Goal: Transaction & Acquisition: Obtain resource

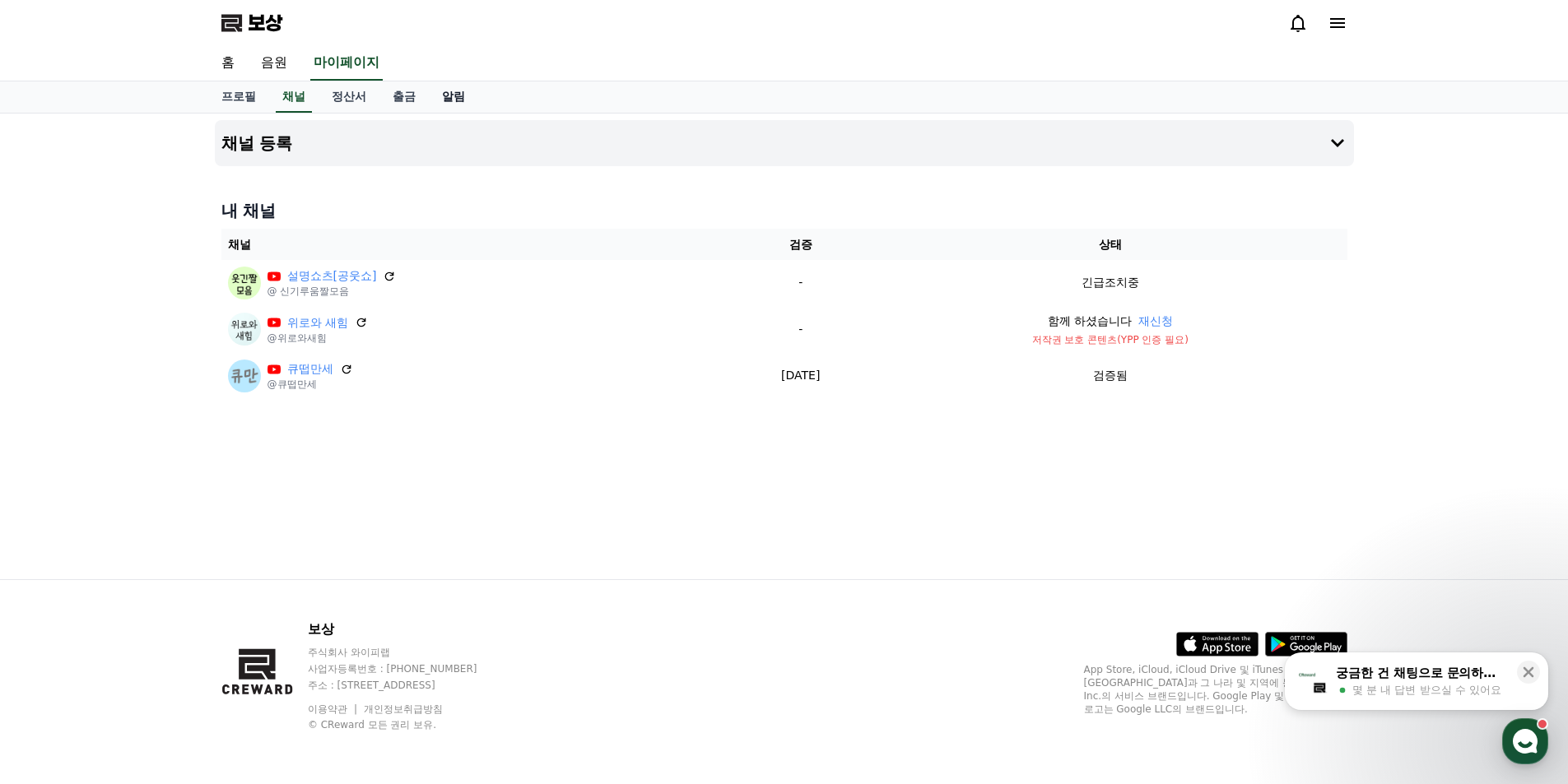
drag, startPoint x: 0, startPoint y: 0, endPoint x: 466, endPoint y: 102, distance: 477.0
click at [466, 102] on link "알림" at bounding box center [453, 96] width 49 height 31
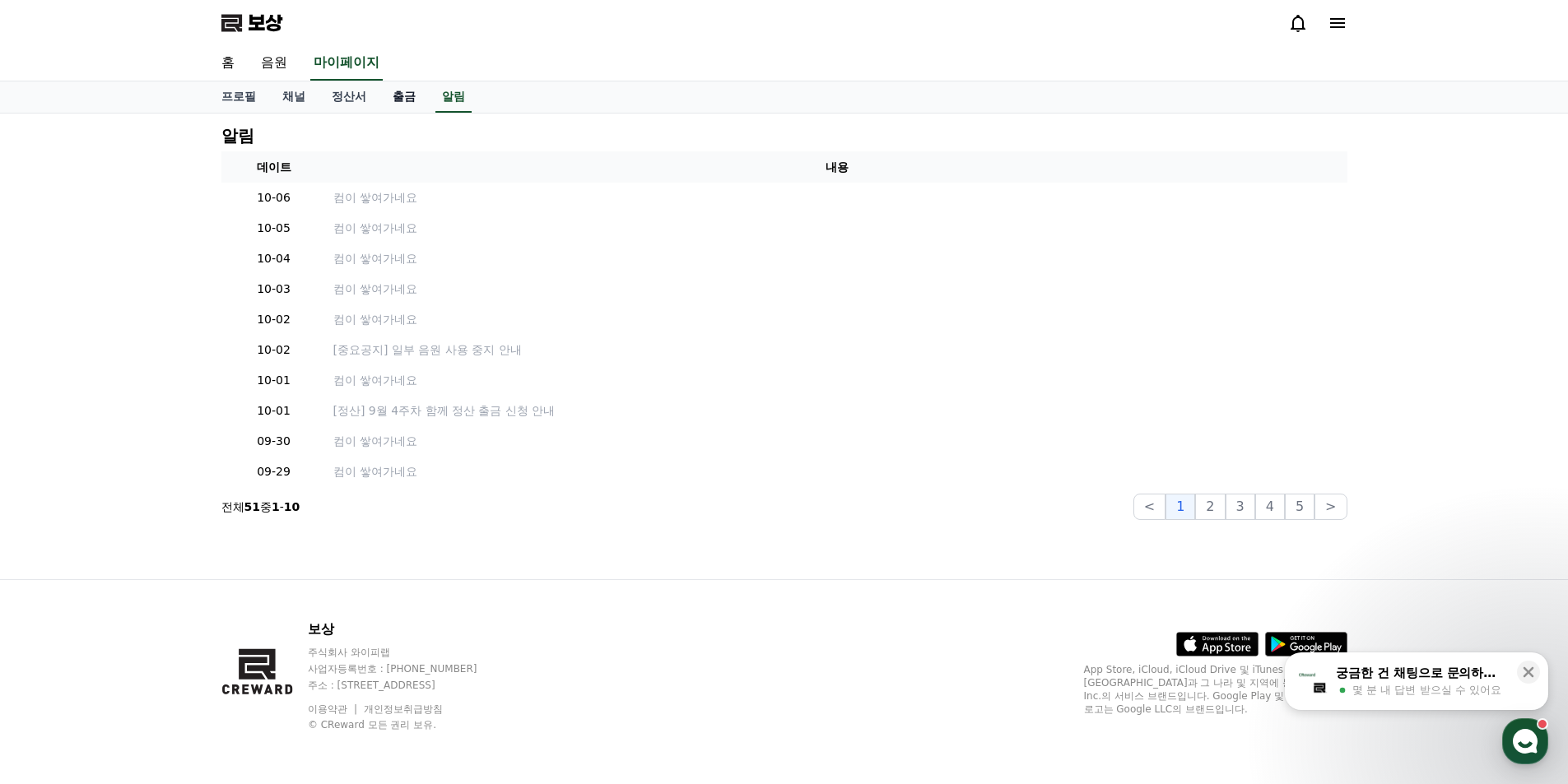
click at [407, 107] on link "출금" at bounding box center [404, 96] width 49 height 31
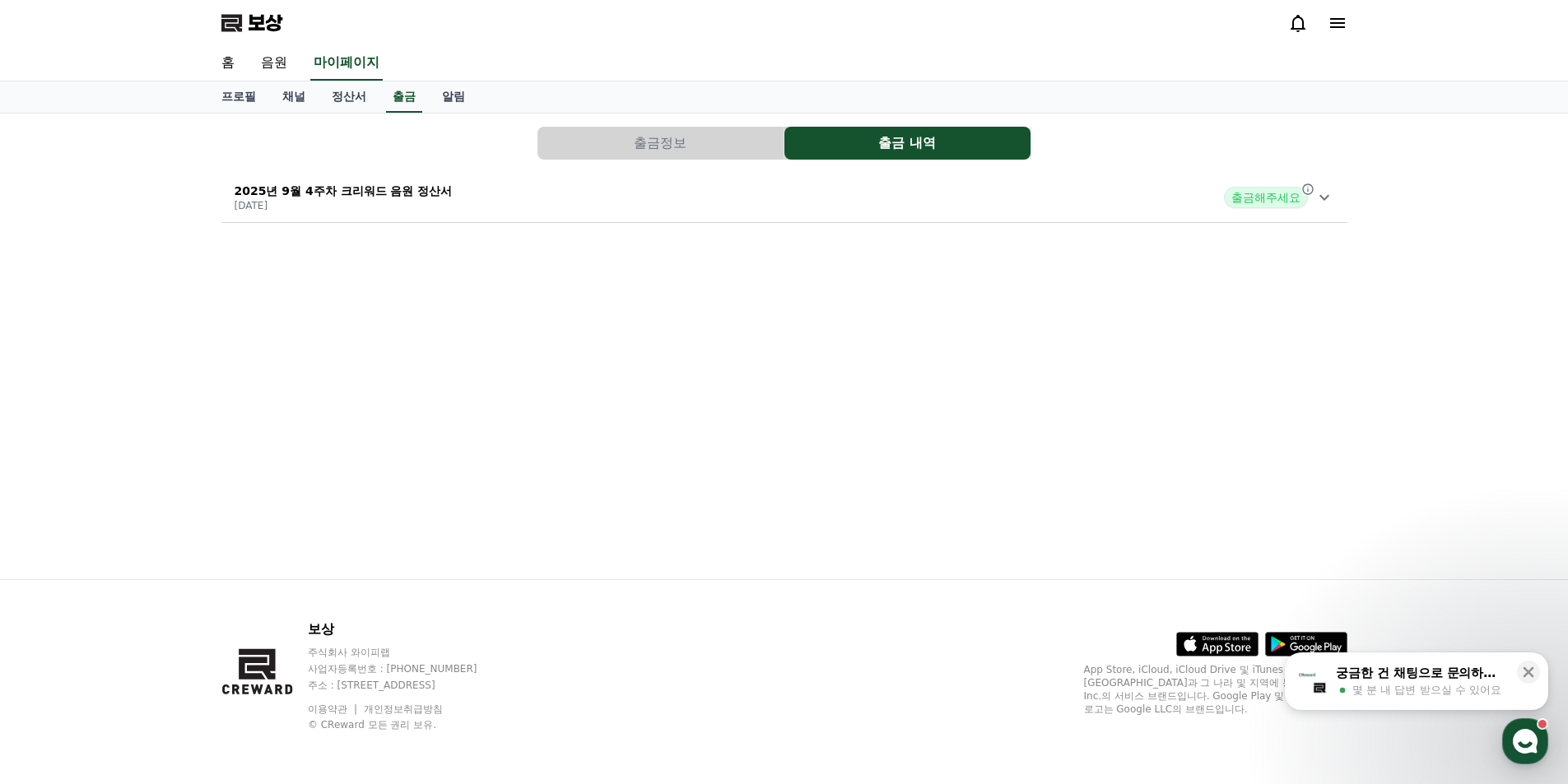
click at [1277, 198] on font "출금해주세요" at bounding box center [1266, 198] width 69 height 13
click at [264, 384] on font "자세히 보기" at bounding box center [266, 382] width 62 height 13
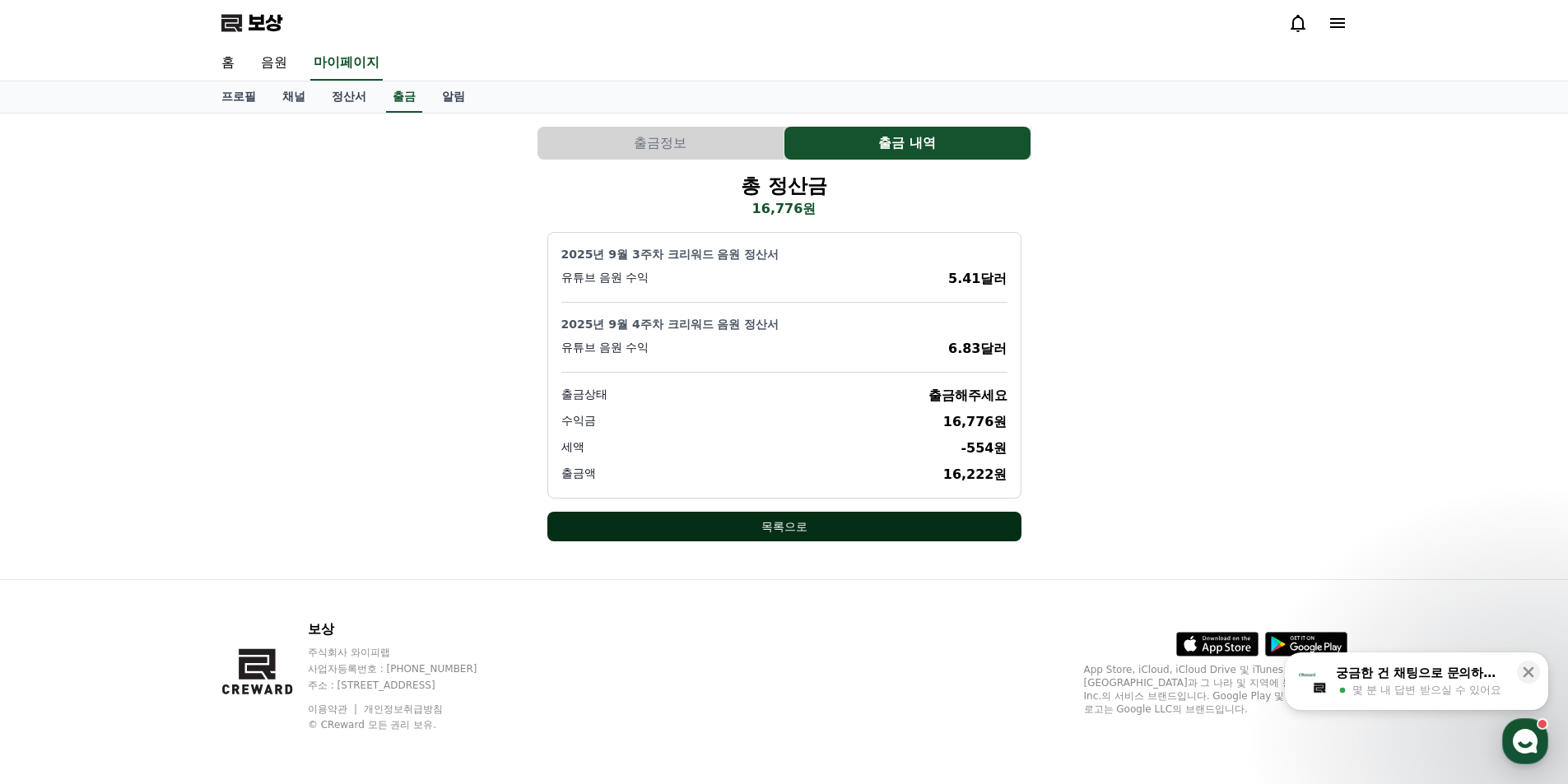
click at [783, 525] on font "목록으로" at bounding box center [784, 527] width 46 height 13
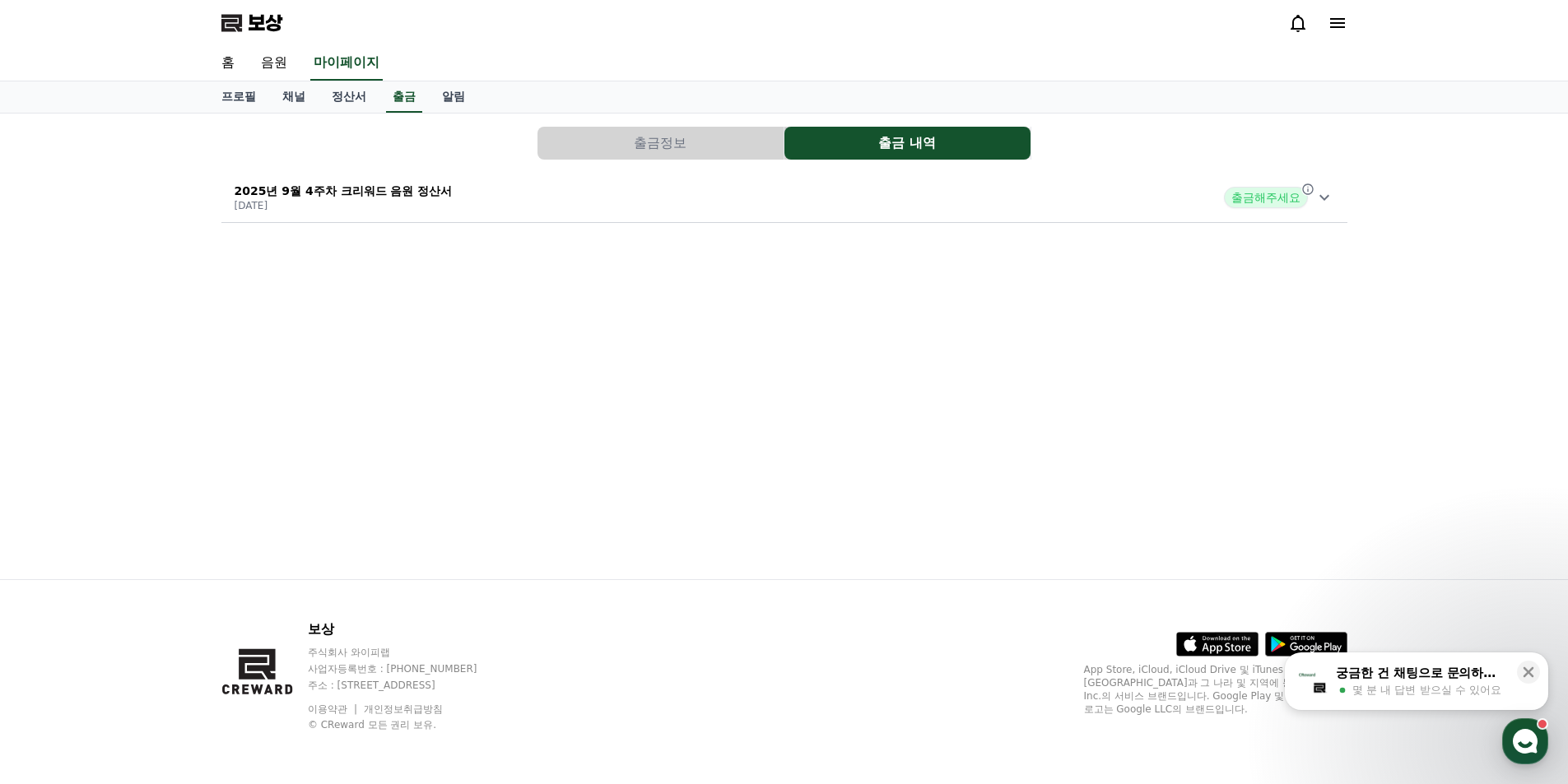
click at [659, 144] on font "출금정보" at bounding box center [661, 142] width 53 height 16
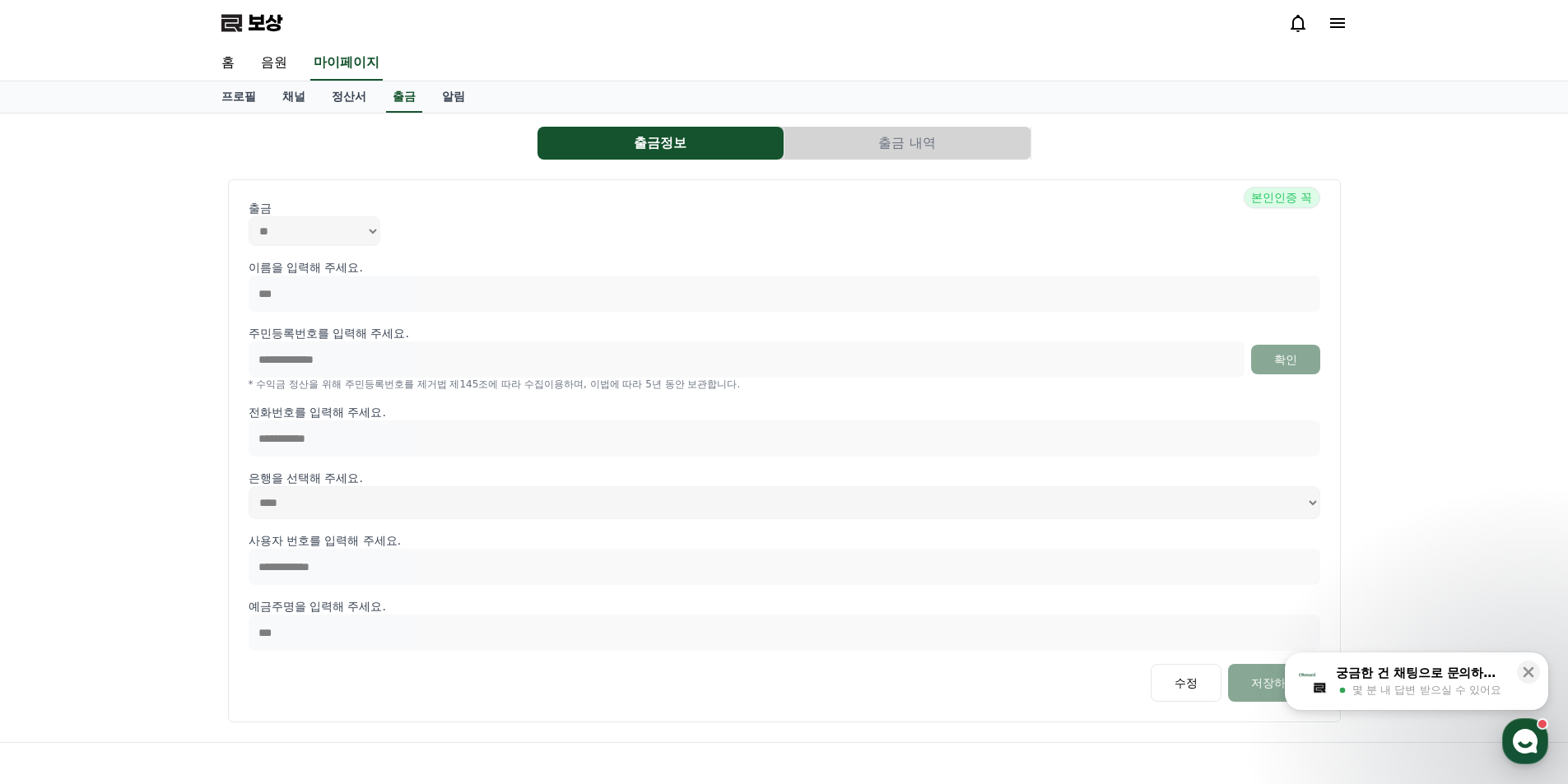
click at [865, 146] on button "출금 내역" at bounding box center [906, 143] width 246 height 33
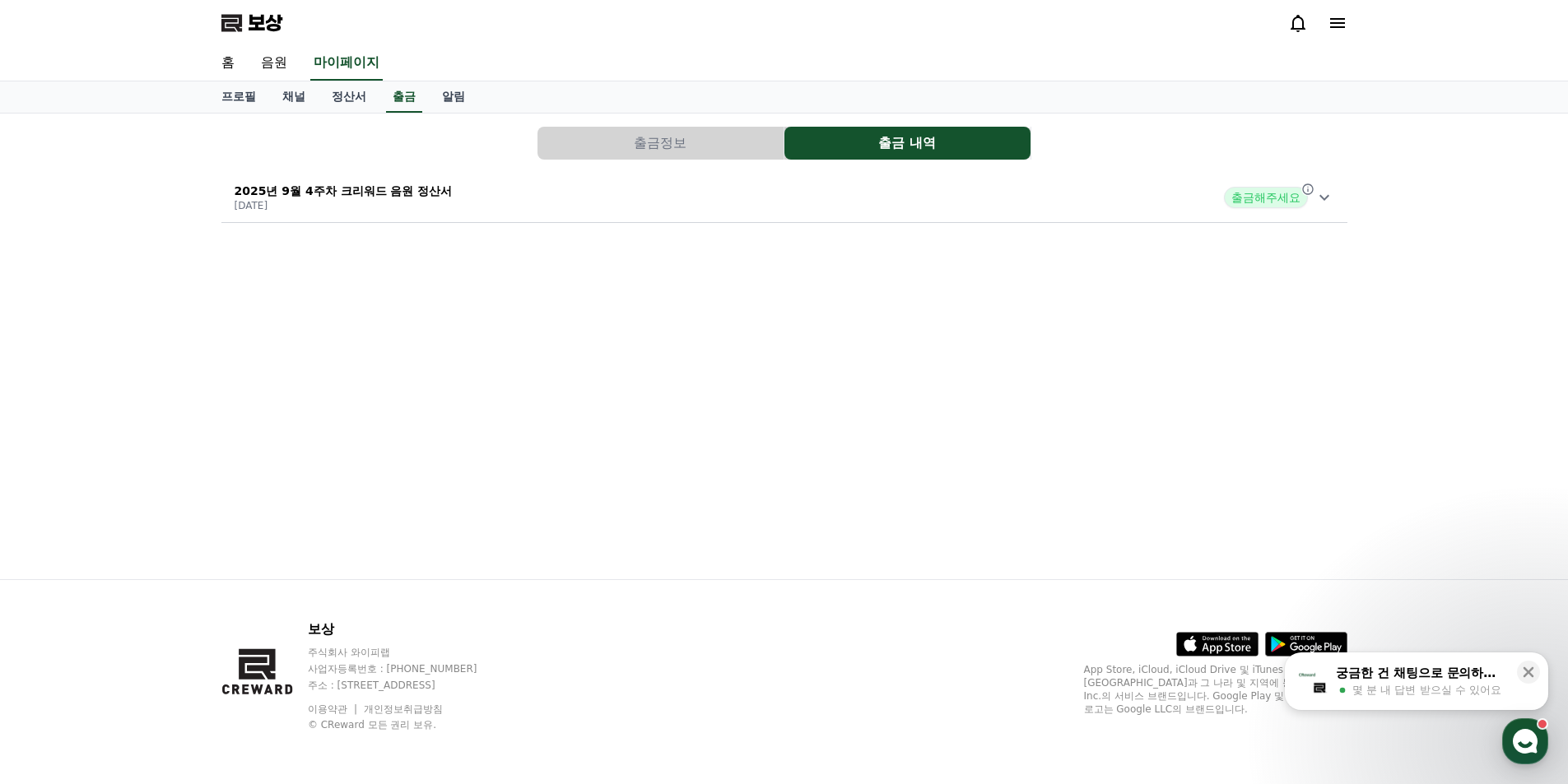
click at [269, 211] on font "[DATE]" at bounding box center [252, 205] width 34 height 11
click at [361, 349] on font "출금해주세요" at bounding box center [364, 352] width 69 height 13
click at [459, 90] on font "알림" at bounding box center [453, 96] width 23 height 13
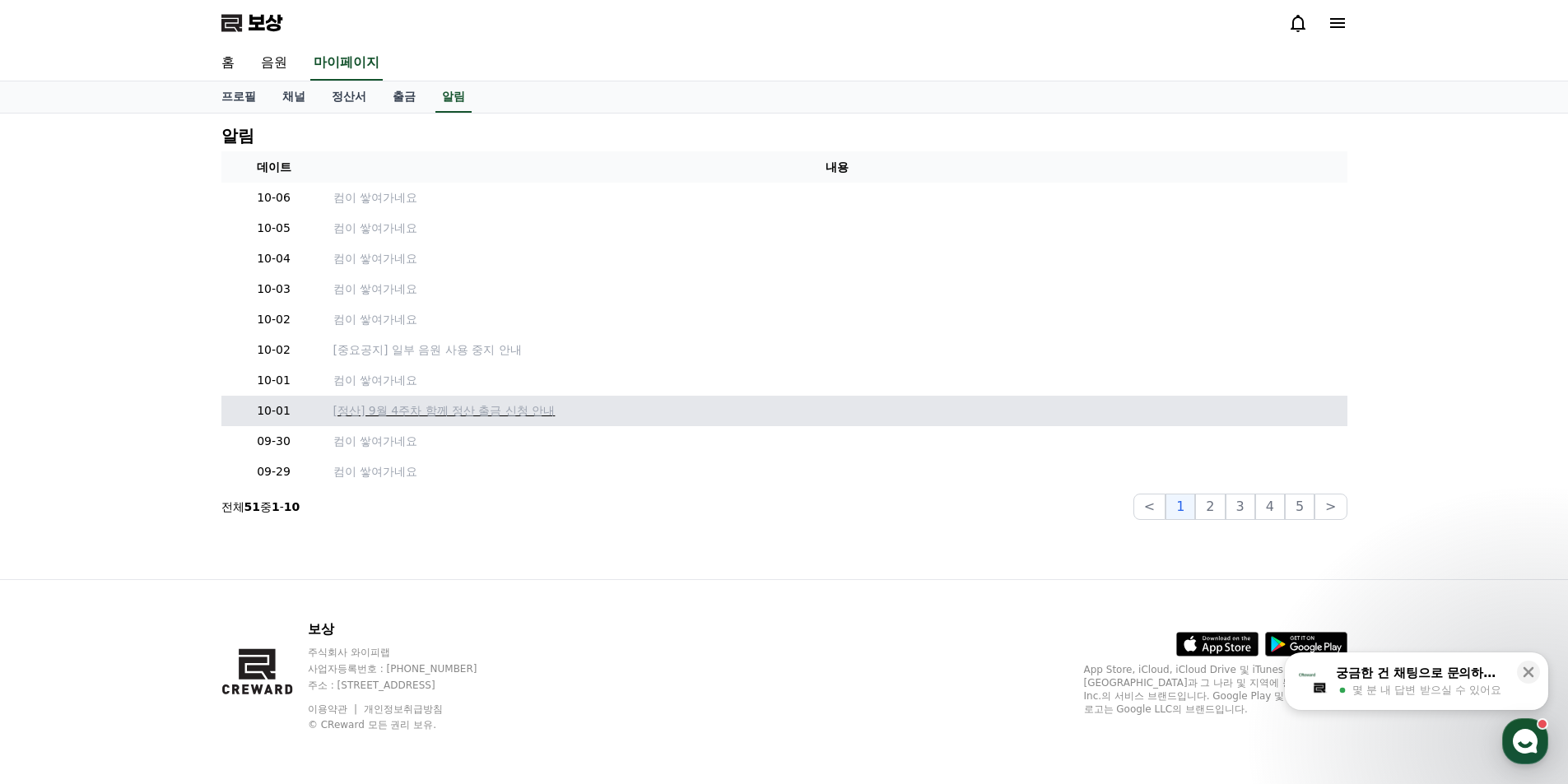
click at [517, 409] on font "[정산] 9월 4주차 함께 정산 출금 신청 안내" at bounding box center [445, 411] width 222 height 13
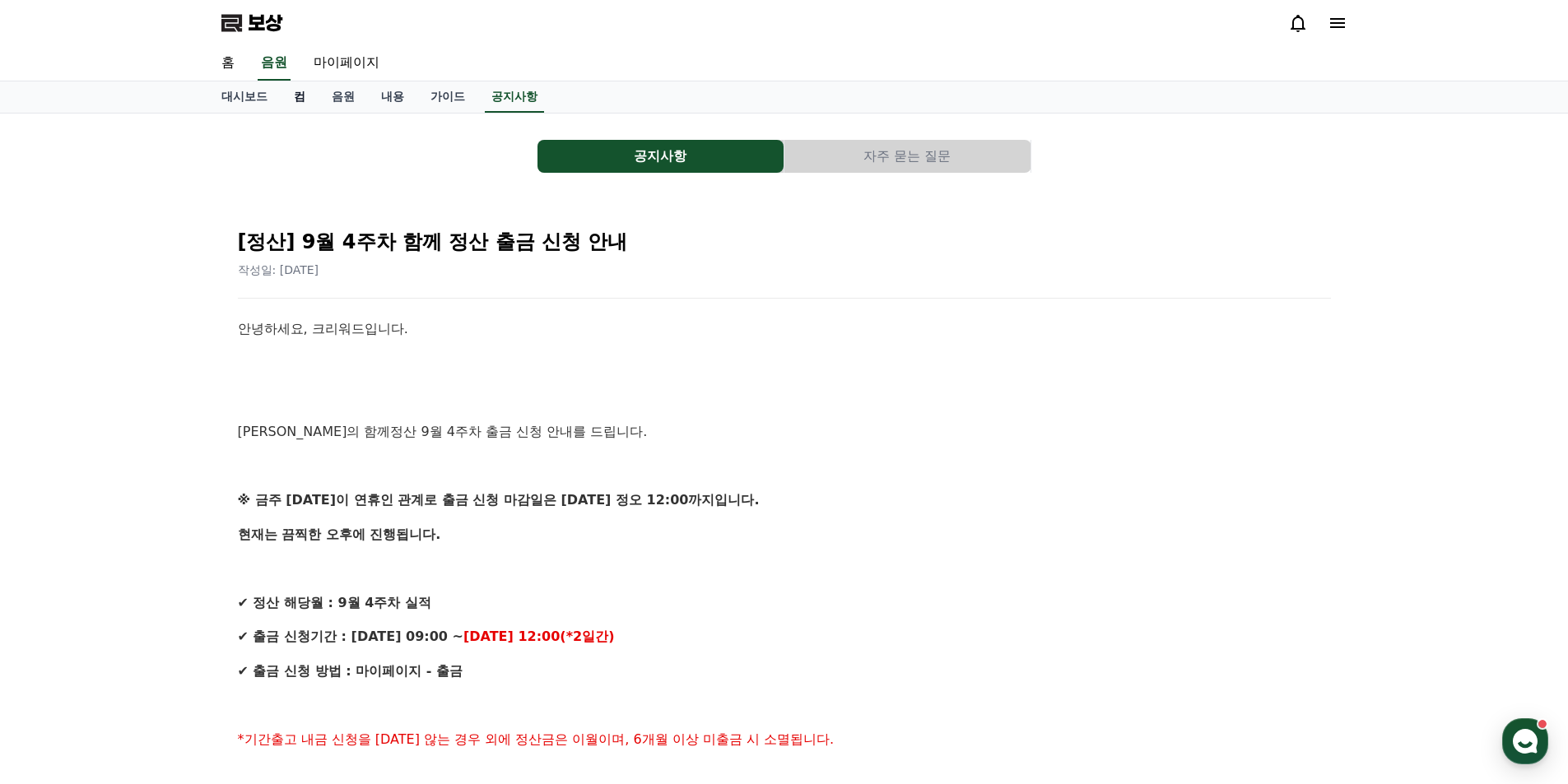
click at [299, 99] on font "컴" at bounding box center [300, 96] width 11 height 13
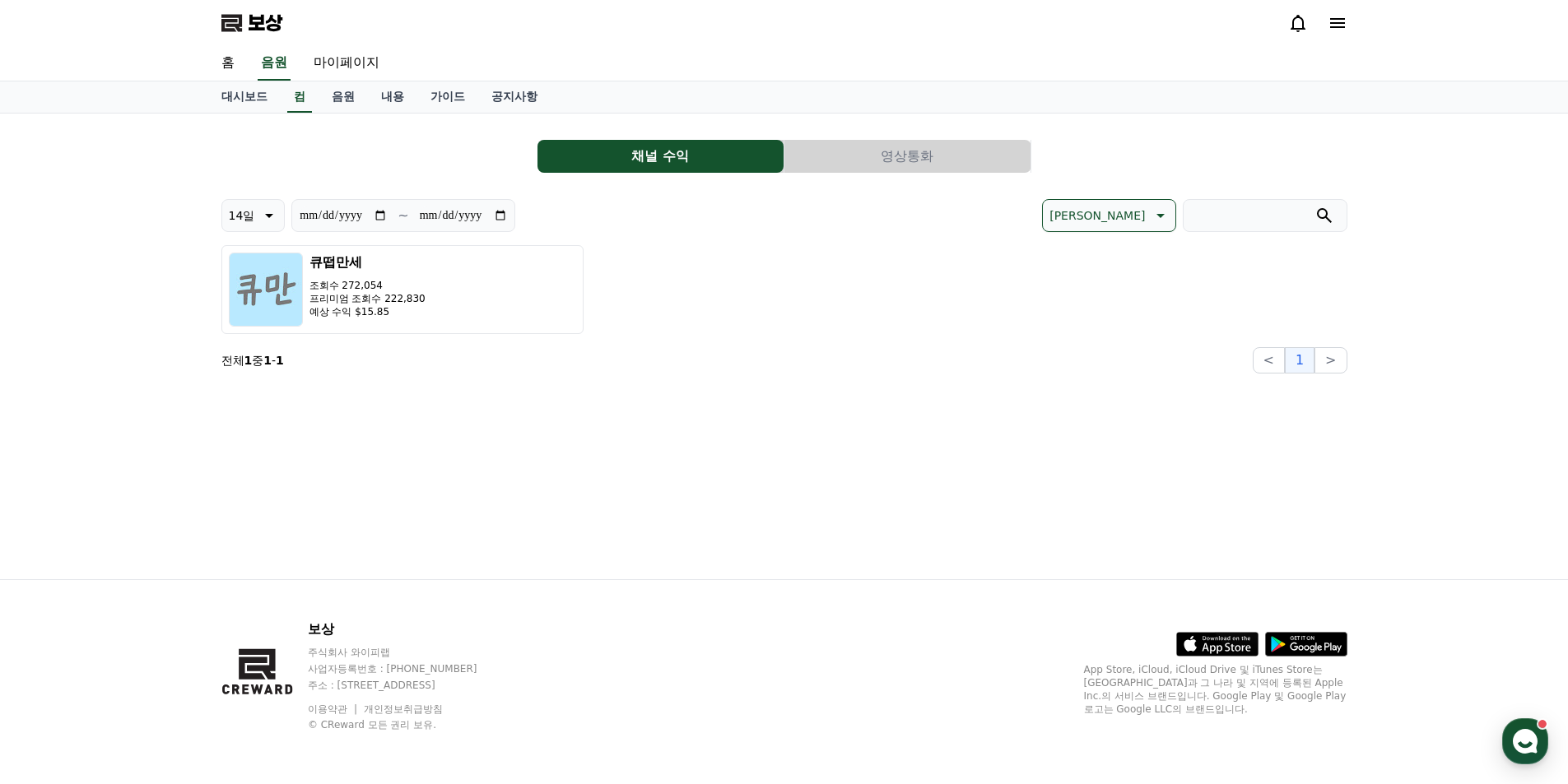
click at [825, 265] on div "큐떱만세 조회수 272,054 프리미엄 조회수 222,830 예상 수익 $15.85" at bounding box center [784, 289] width 1126 height 89
click at [247, 106] on link "대시보드" at bounding box center [244, 96] width 73 height 31
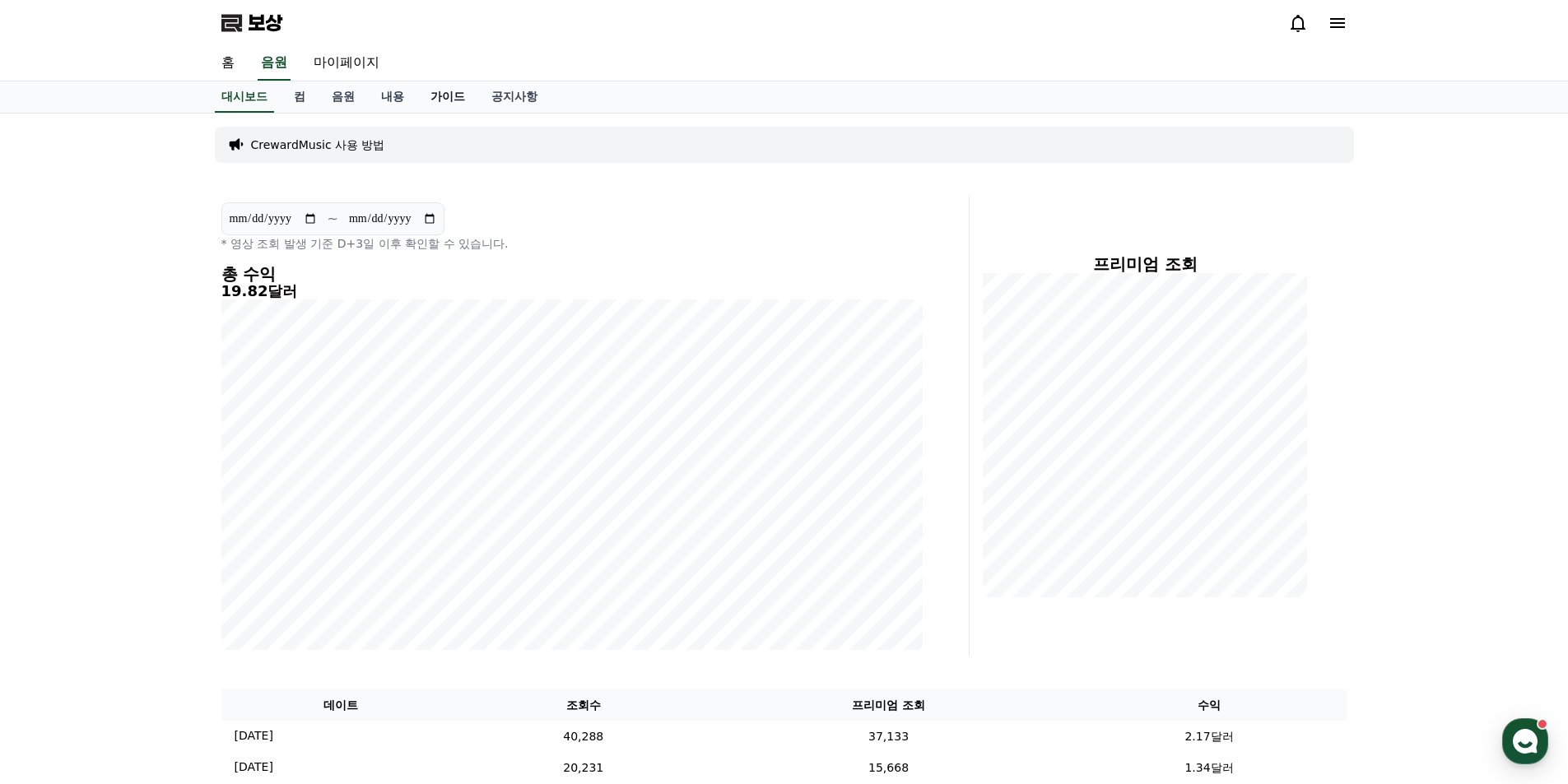
click at [458, 95] on font "가이드" at bounding box center [448, 96] width 35 height 13
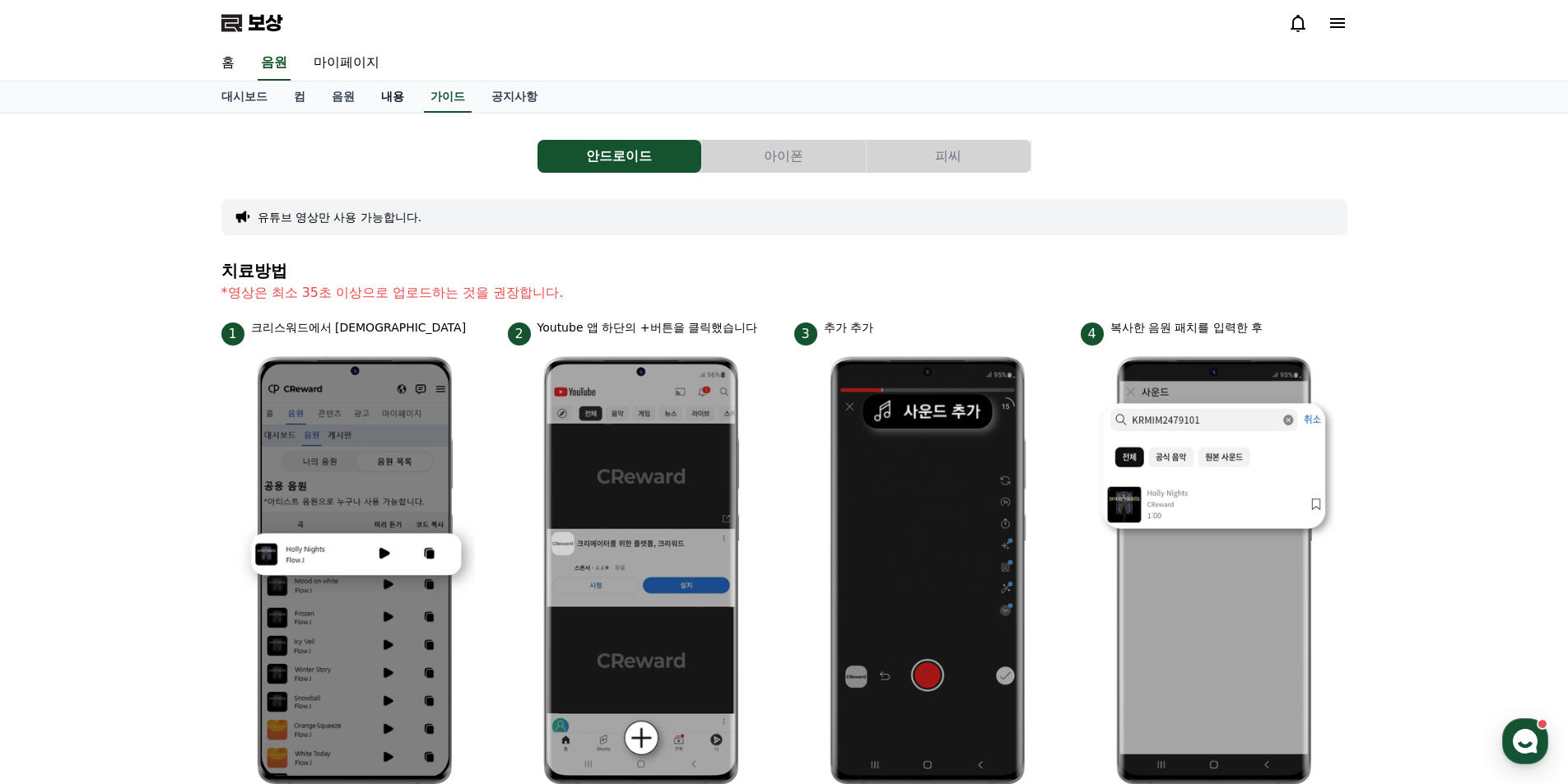
click at [387, 98] on font "내용" at bounding box center [392, 96] width 23 height 13
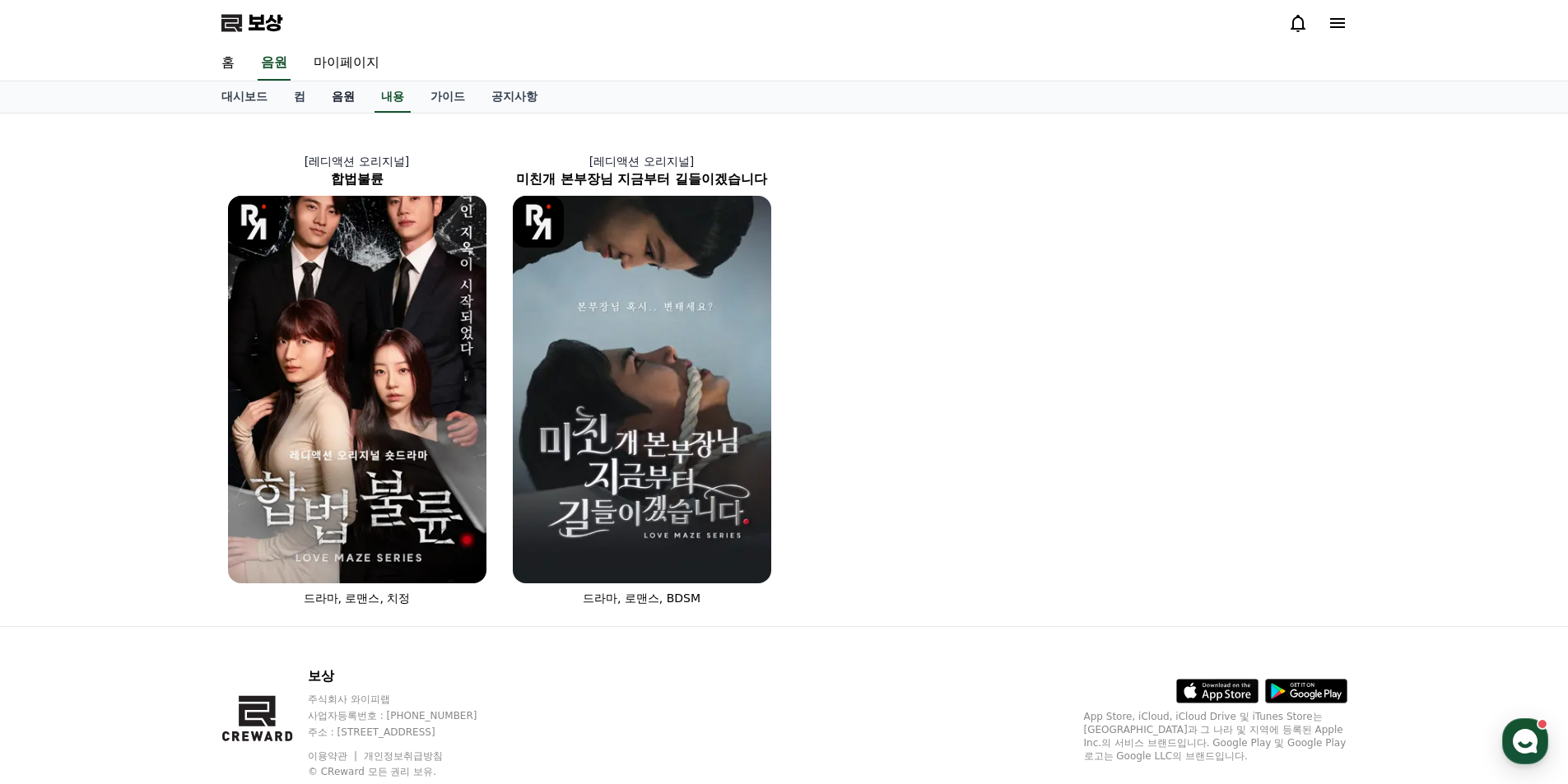
click at [341, 98] on font "음원" at bounding box center [343, 96] width 23 height 13
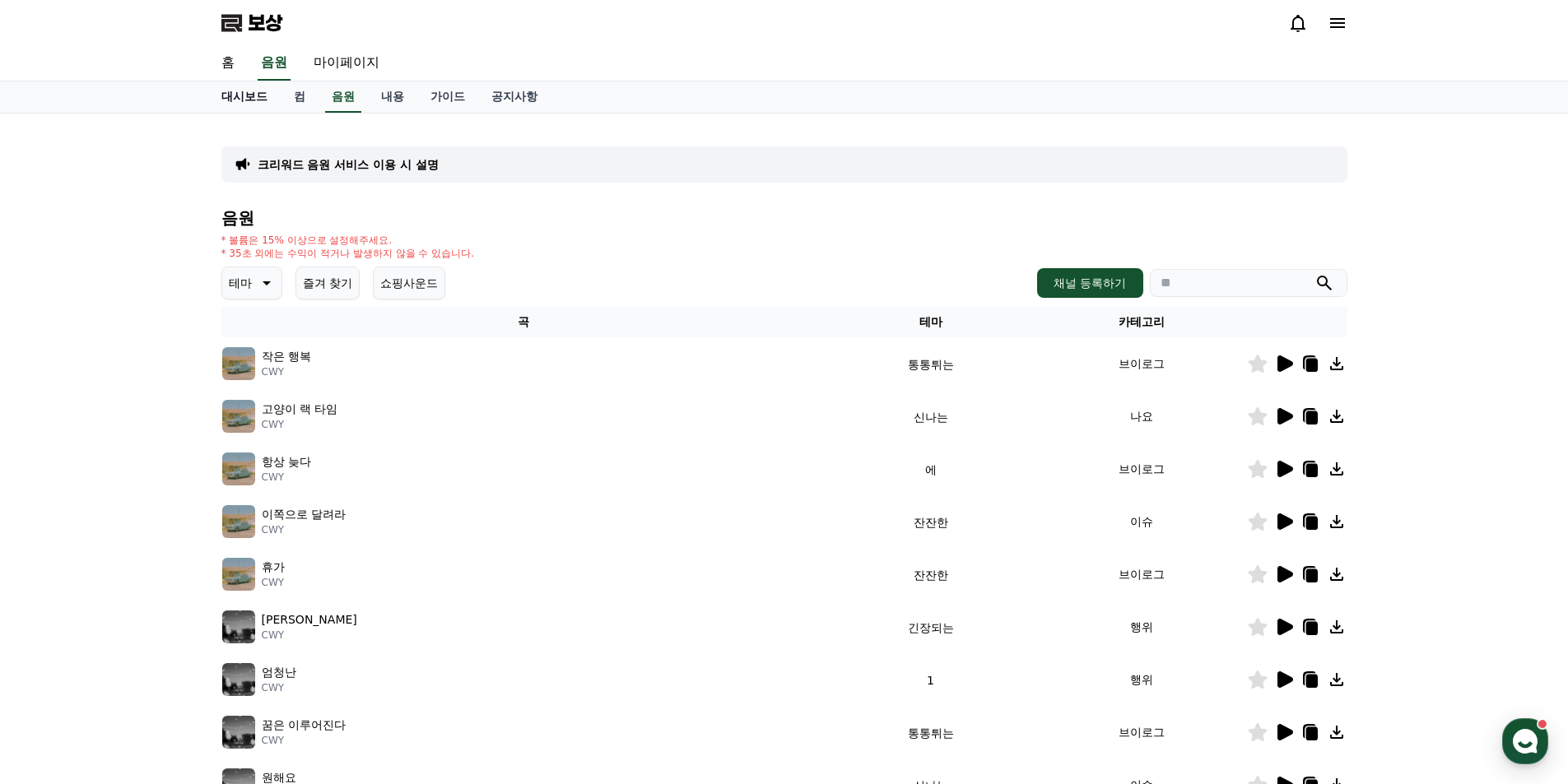
click at [242, 100] on font "대시보드" at bounding box center [244, 96] width 46 height 13
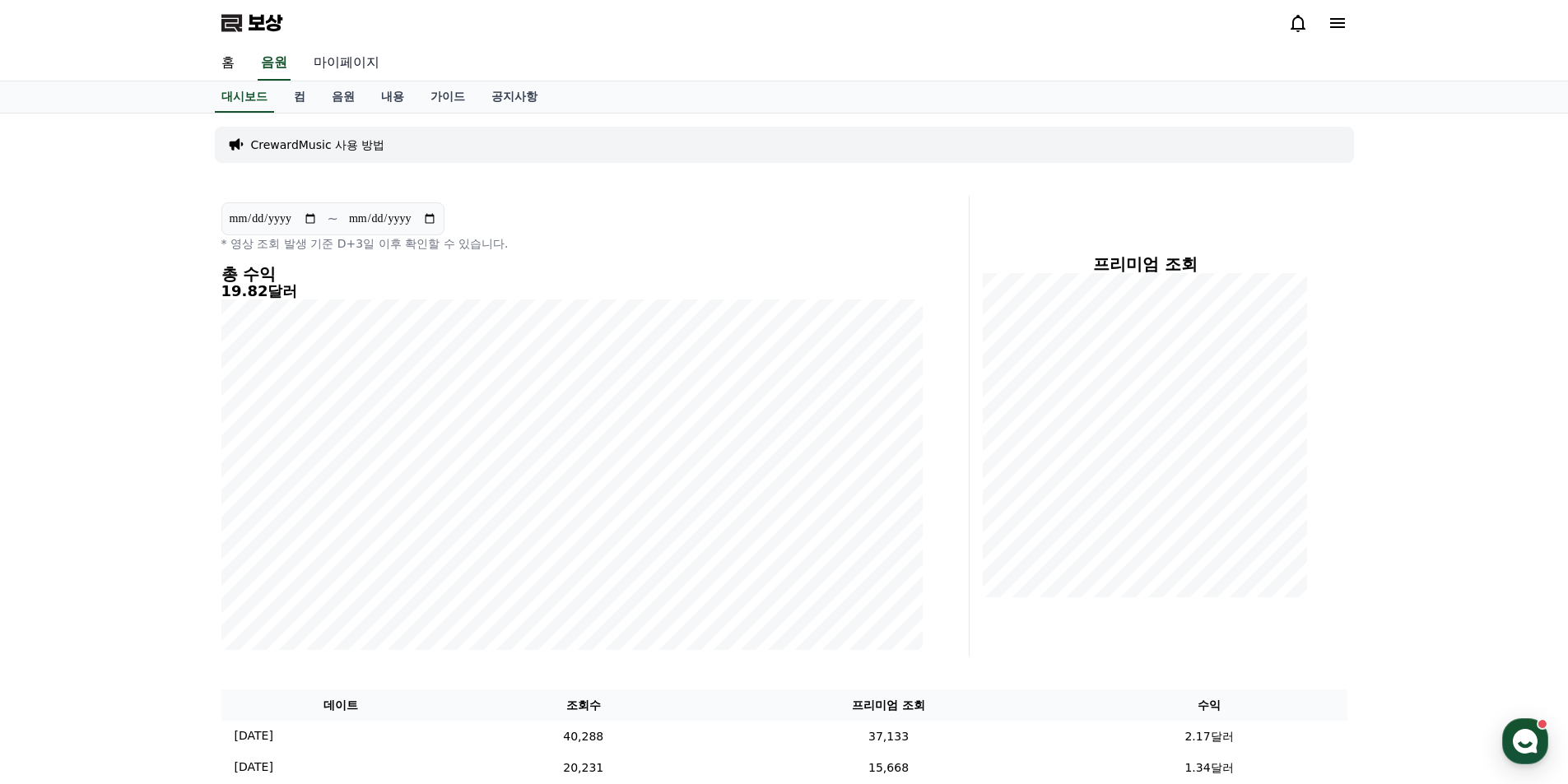
click at [356, 62] on font "마이페이지" at bounding box center [347, 62] width 66 height 16
select select "**********"
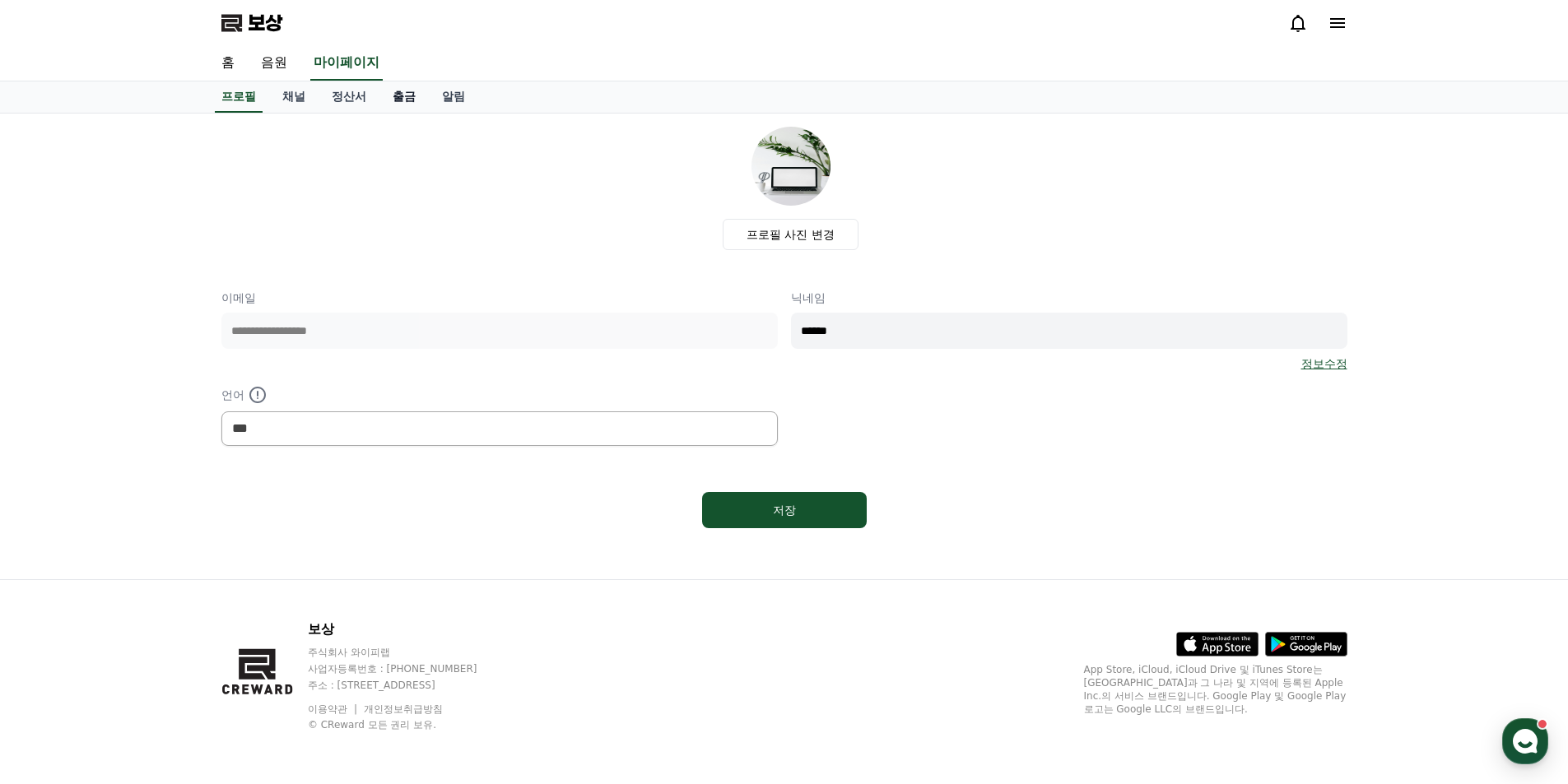
click at [408, 101] on font "출금" at bounding box center [404, 96] width 23 height 13
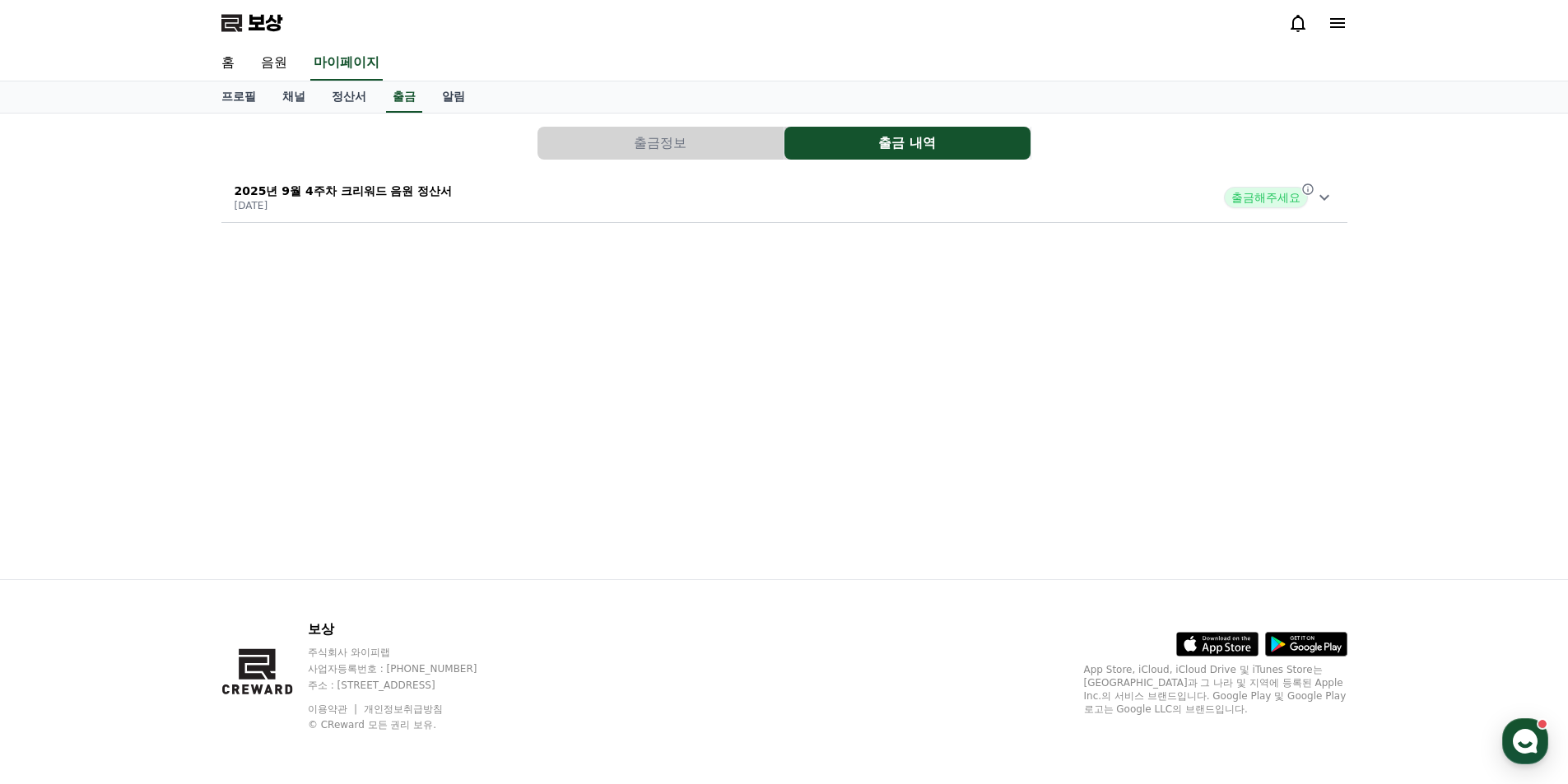
click at [344, 205] on p "[DATE]" at bounding box center [343, 205] width 218 height 13
click at [439, 113] on div "프로필 채널 정산서 출금 알림" at bounding box center [784, 97] width 1568 height 32
click at [449, 99] on font "알림" at bounding box center [453, 96] width 23 height 13
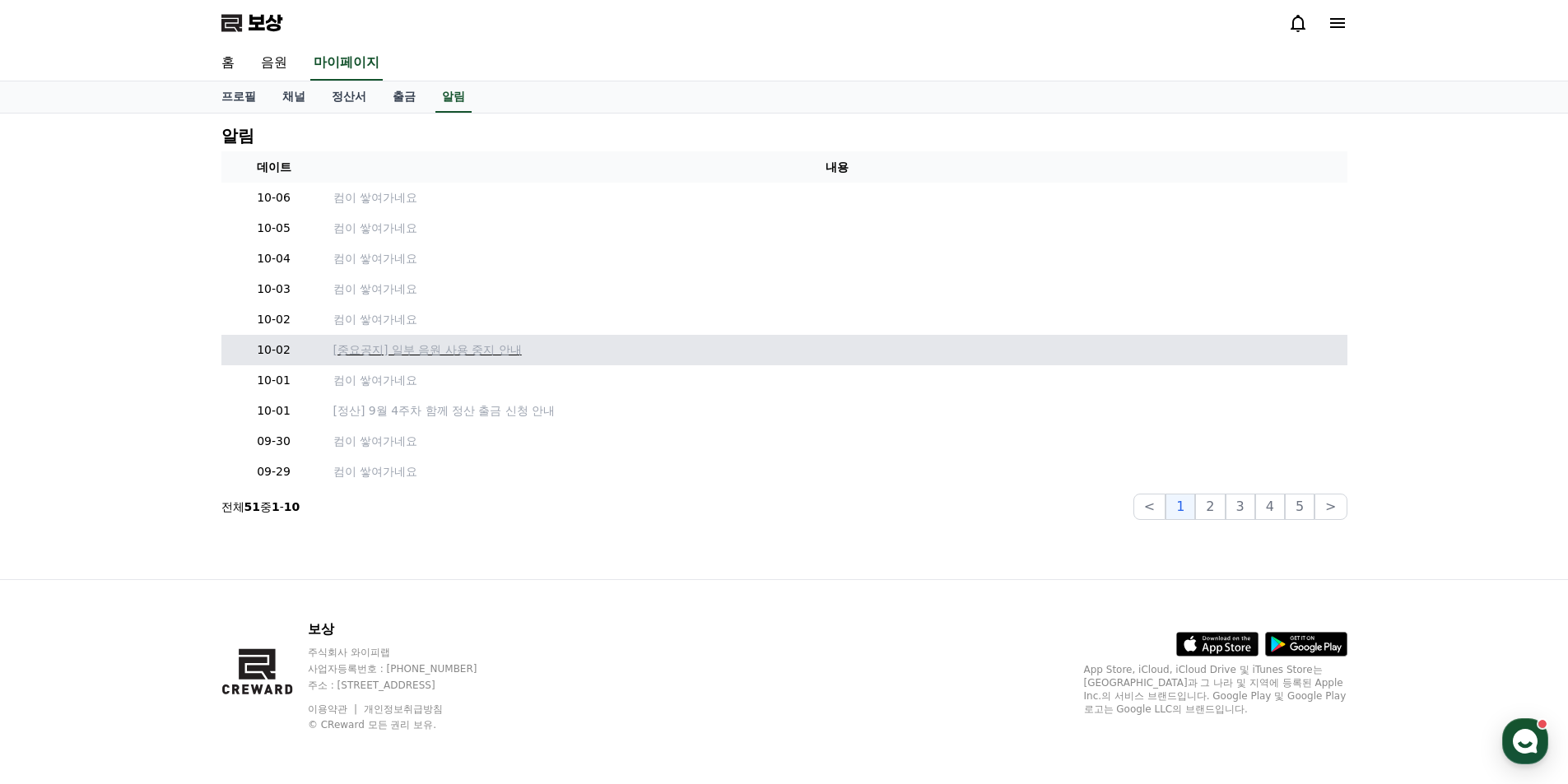
click at [446, 355] on font "[중요공지] 일부 음원 사용 중지 안내" at bounding box center [428, 350] width 188 height 13
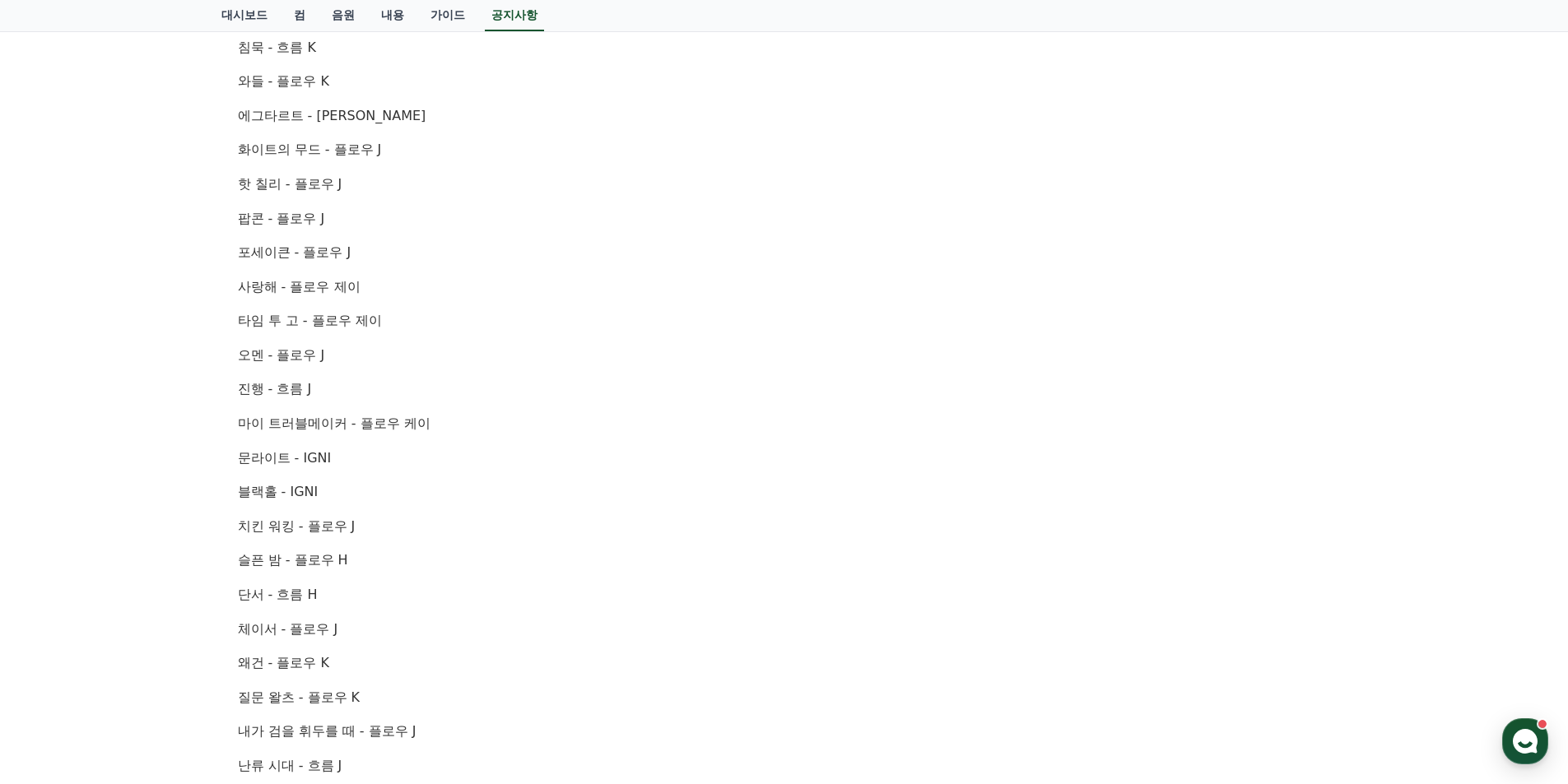
scroll to position [220, 0]
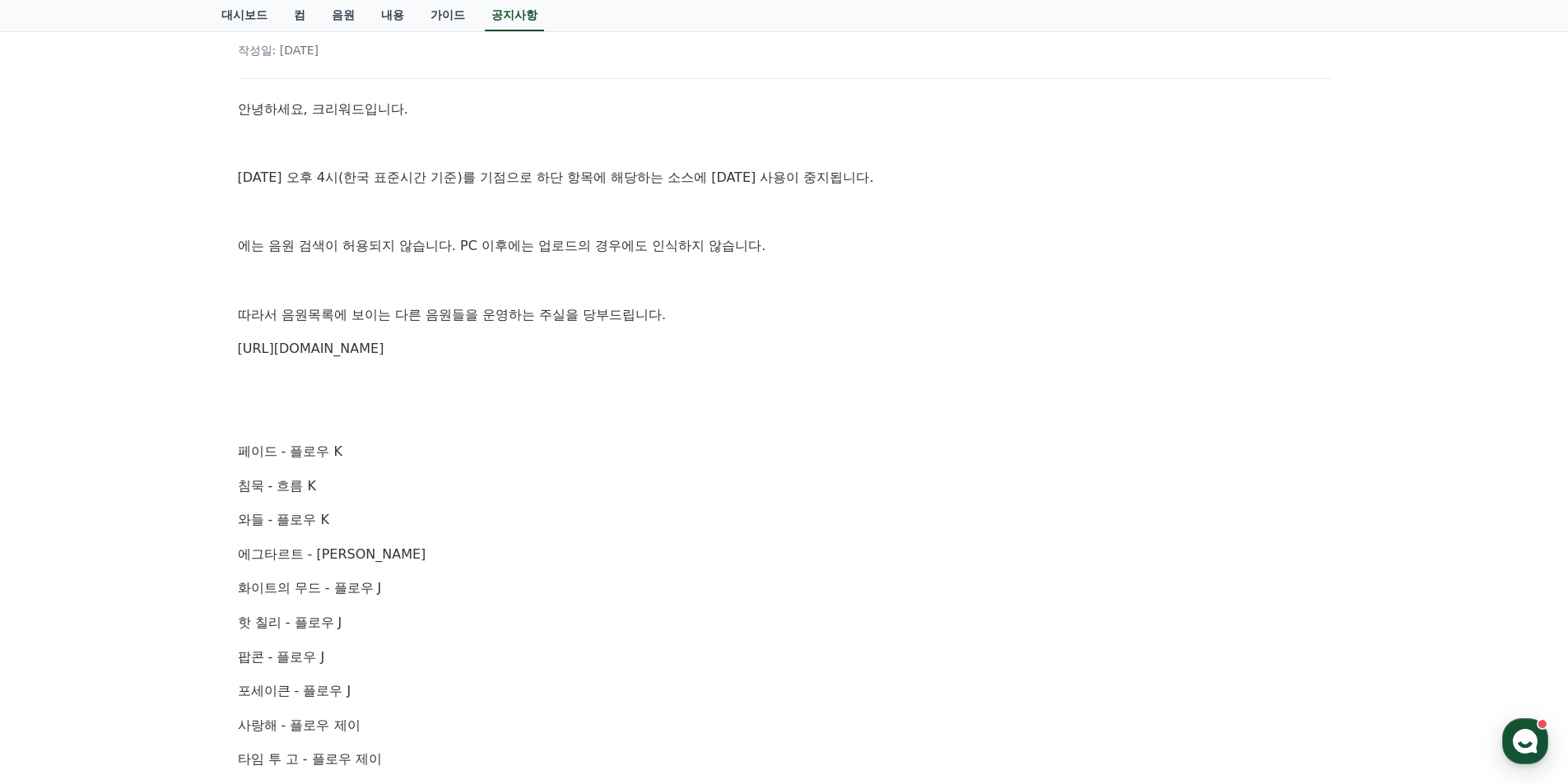
click at [384, 354] on font "[URL][DOMAIN_NAME]" at bounding box center [310, 349] width 146 height 16
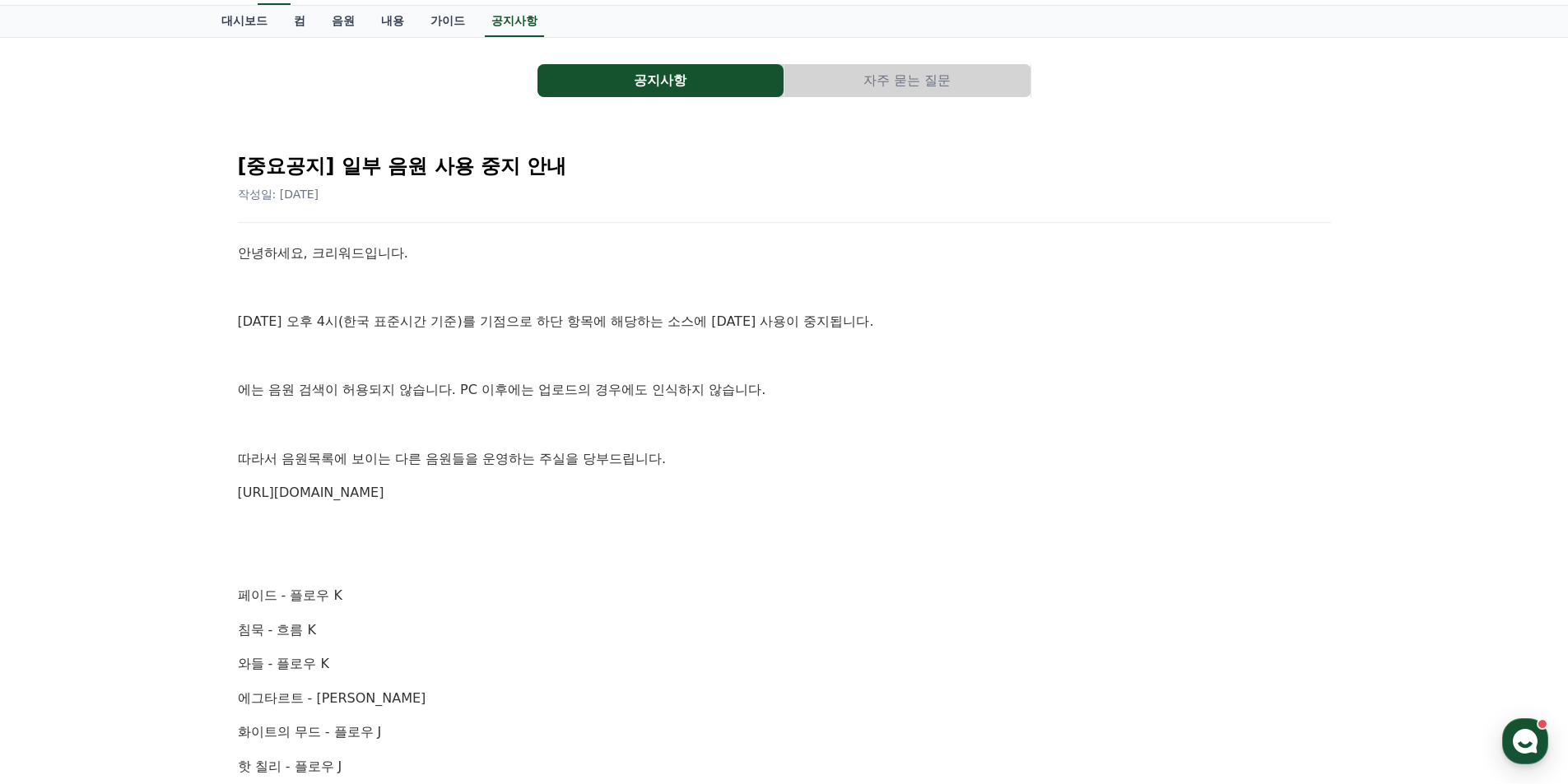
scroll to position [0, 0]
